Goal: Check status: Check status

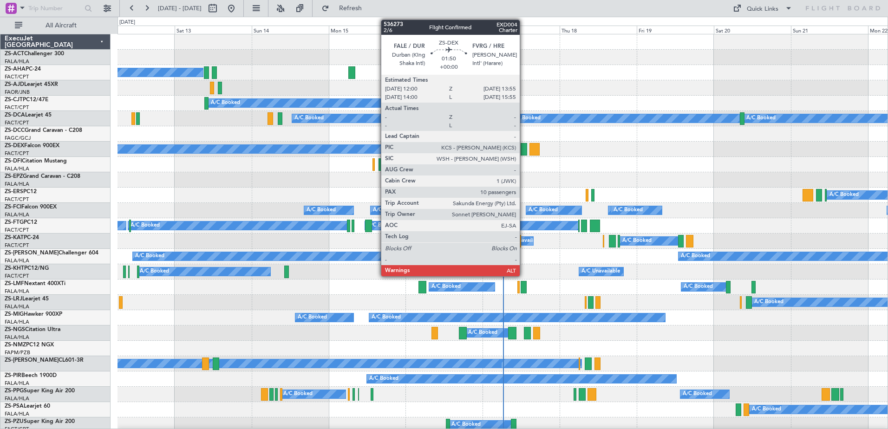
click at [525, 149] on div at bounding box center [523, 149] width 6 height 13
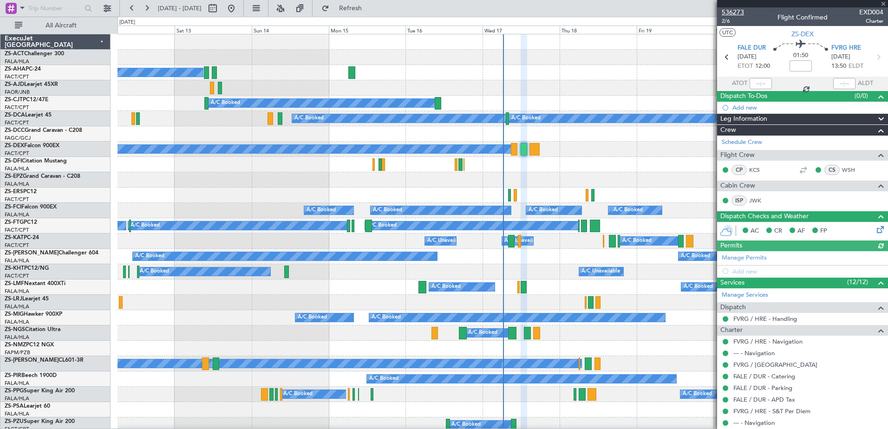
click at [738, 12] on span "536273" at bounding box center [732, 12] width 22 height 10
click at [220, 7] on button at bounding box center [212, 8] width 15 height 15
select select "9"
select select "2025"
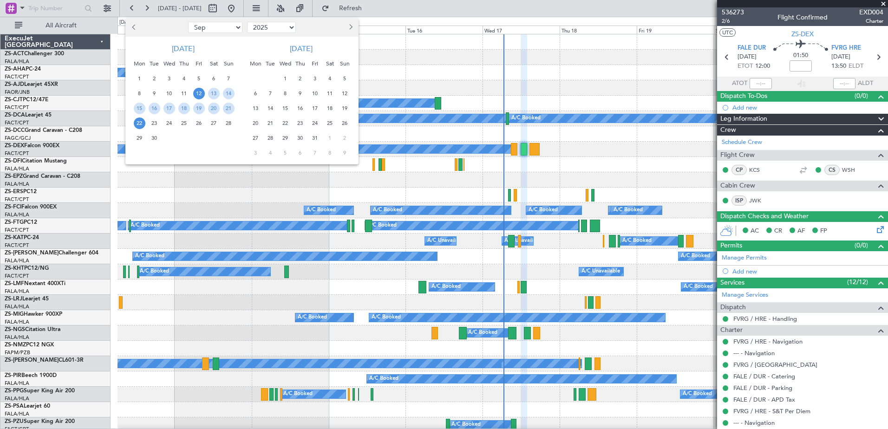
click at [131, 26] on button "Previous month" at bounding box center [134, 27] width 10 height 15
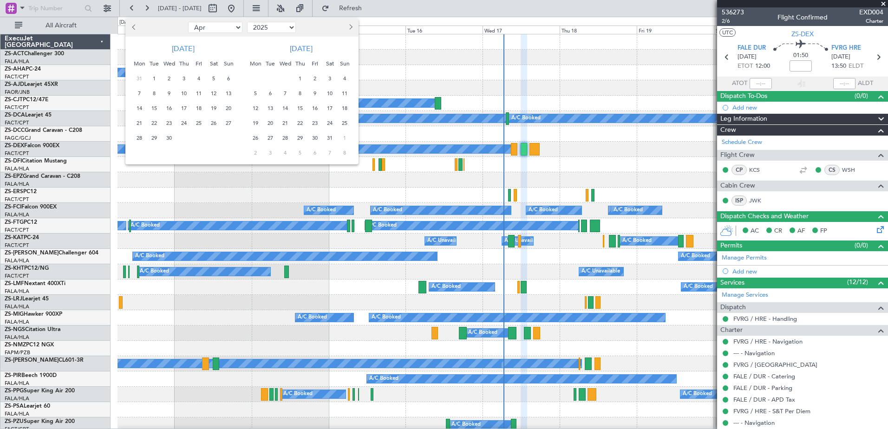
click at [131, 26] on button "Previous month" at bounding box center [134, 27] width 10 height 15
select select "12"
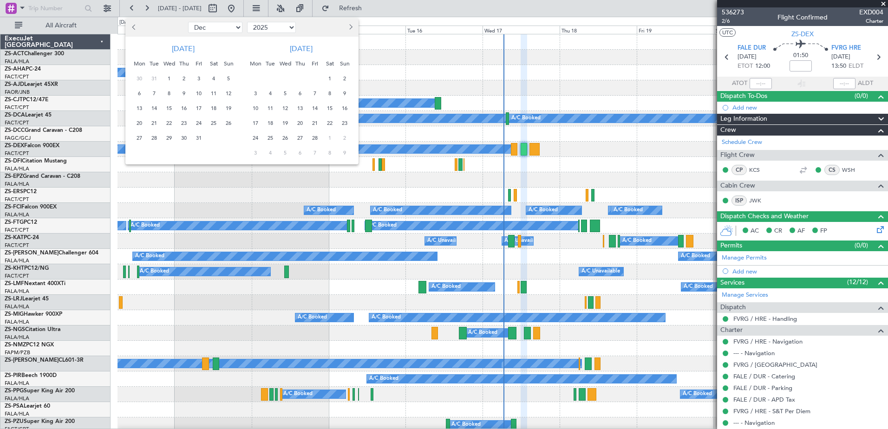
select select "2024"
click at [140, 138] on span "23" at bounding box center [140, 138] width 12 height 12
click at [258, 92] on span "6" at bounding box center [256, 94] width 12 height 12
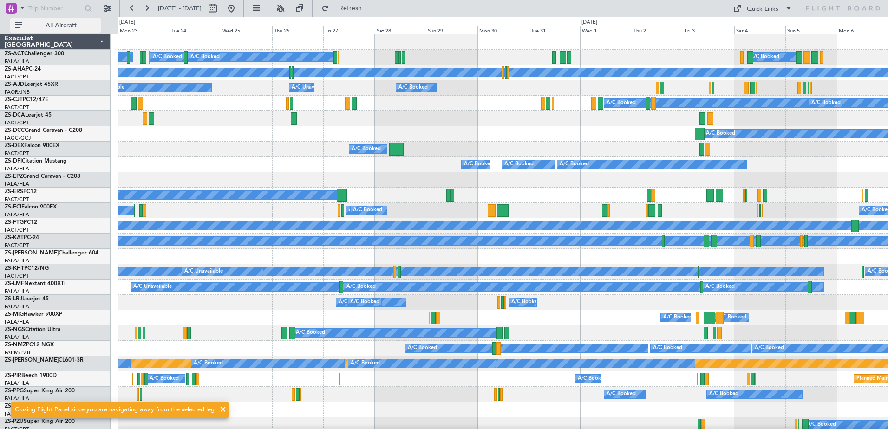
click at [55, 22] on span "All Aircraft" at bounding box center [61, 25] width 74 height 6
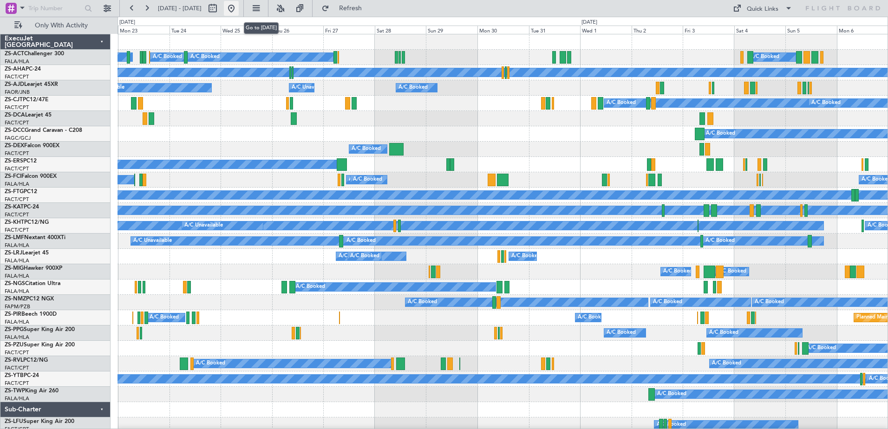
click at [239, 7] on button at bounding box center [231, 8] width 15 height 15
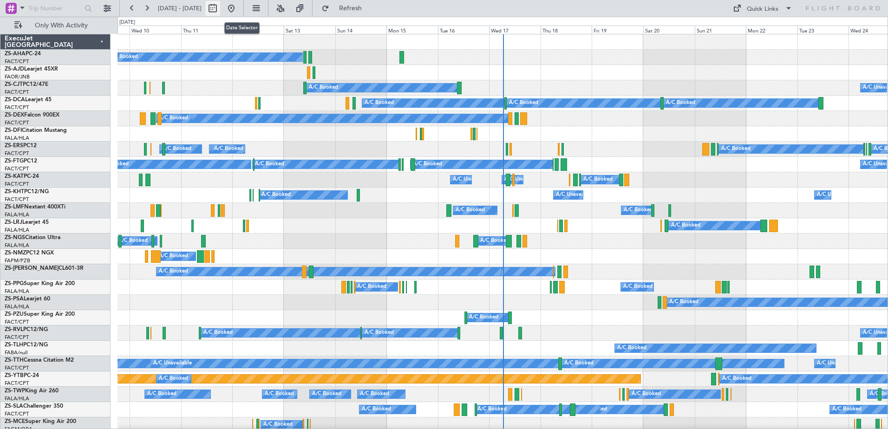
click at [220, 8] on button at bounding box center [212, 8] width 15 height 15
select select "9"
select select "2025"
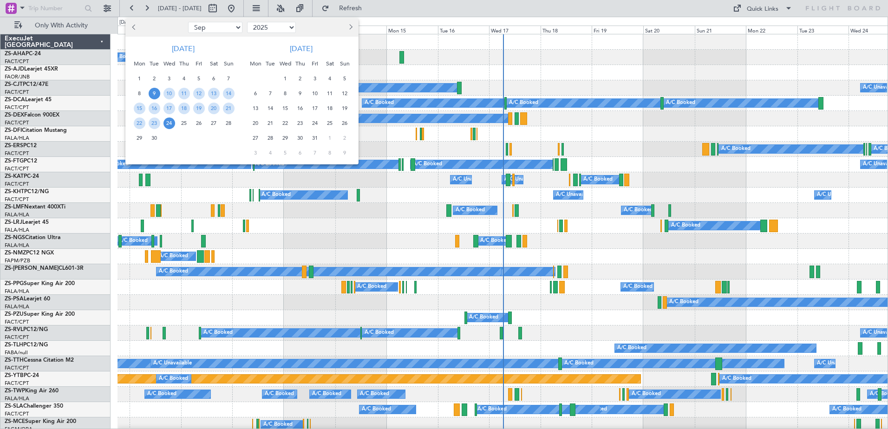
click at [350, 25] on span "Next month" at bounding box center [350, 27] width 6 height 6
select select "12"
click at [140, 140] on span "29" at bounding box center [140, 138] width 12 height 12
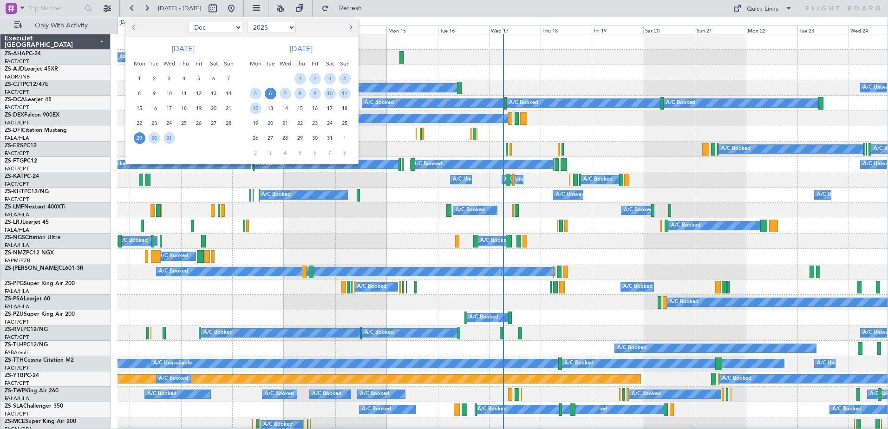
click at [269, 91] on span "6" at bounding box center [271, 94] width 12 height 12
